Goal: Navigation & Orientation: Understand site structure

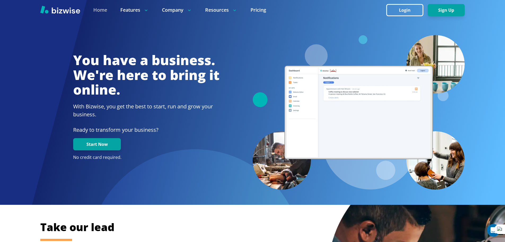
click at [102, 12] on link "Home" at bounding box center [100, 10] width 14 height 7
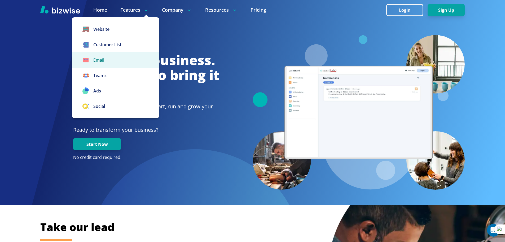
click at [113, 59] on link "Email" at bounding box center [116, 59] width 88 height 15
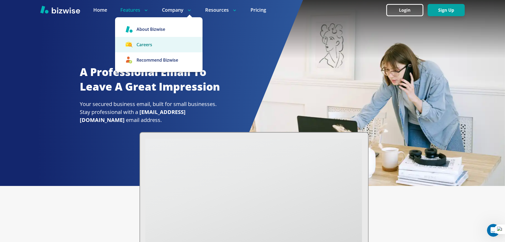
click at [161, 46] on link "Careers" at bounding box center [159, 44] width 88 height 15
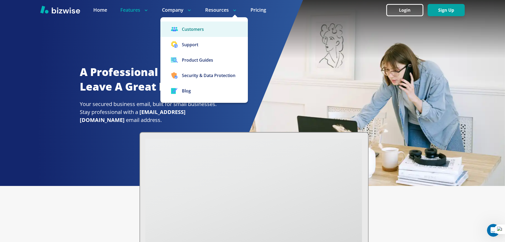
click at [211, 28] on link "Customers" at bounding box center [204, 28] width 88 height 15
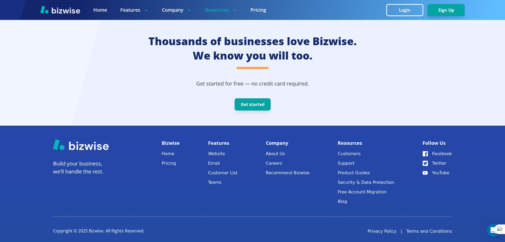
scroll to position [1528, 0]
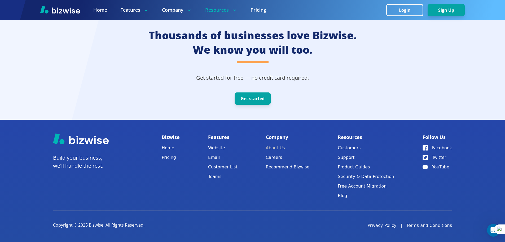
click at [279, 145] on link "About Us" at bounding box center [288, 147] width 44 height 7
